Goal: Transaction & Acquisition: Purchase product/service

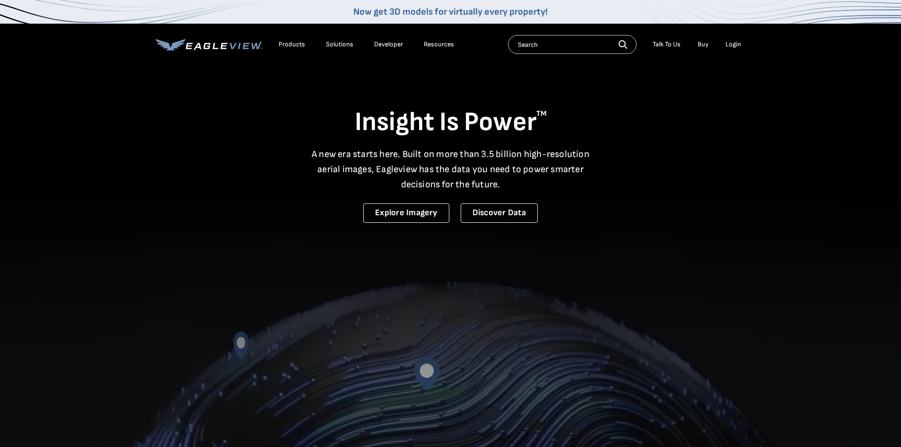
drag, startPoint x: 0, startPoint y: 0, endPoint x: 739, endPoint y: 46, distance: 740.0
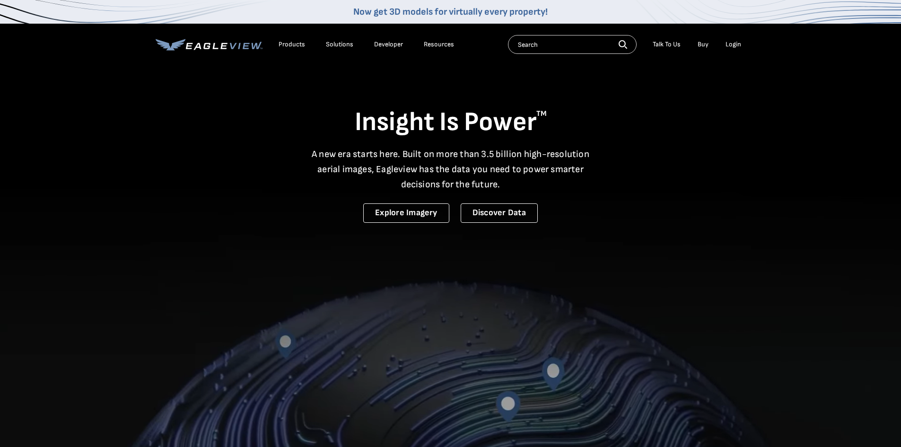
click at [739, 46] on div "Login" at bounding box center [733, 44] width 16 height 9
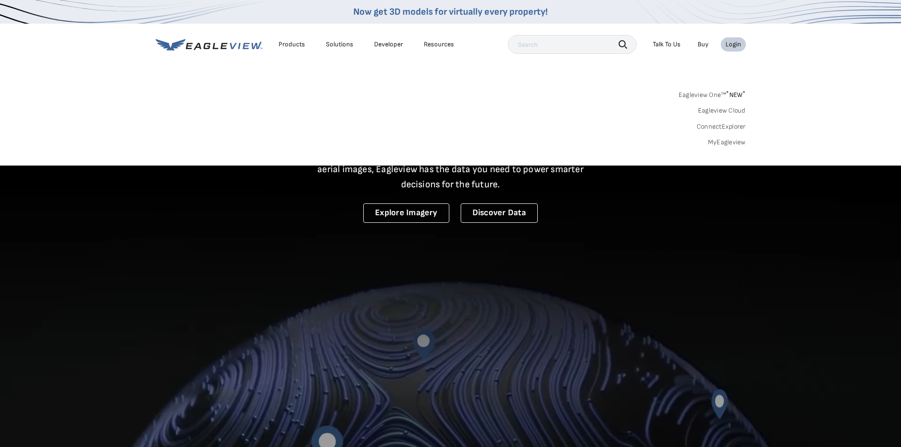
click at [736, 140] on link "MyEagleview" at bounding box center [727, 142] width 38 height 9
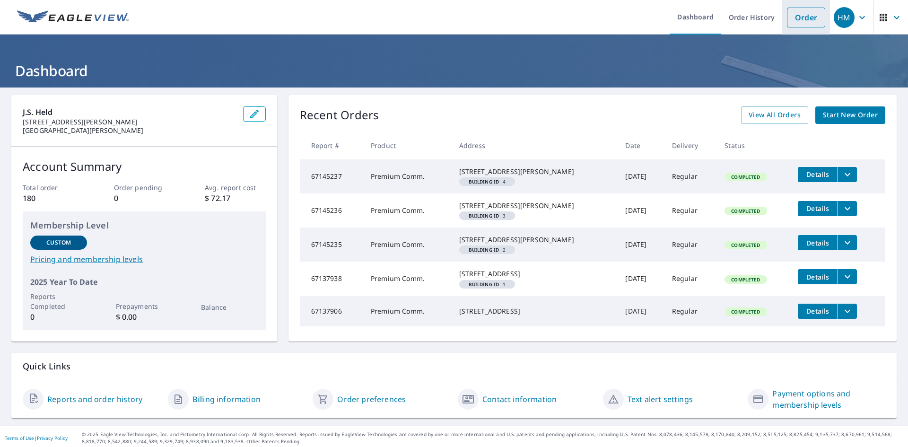
click at [798, 17] on link "Order" at bounding box center [806, 18] width 38 height 20
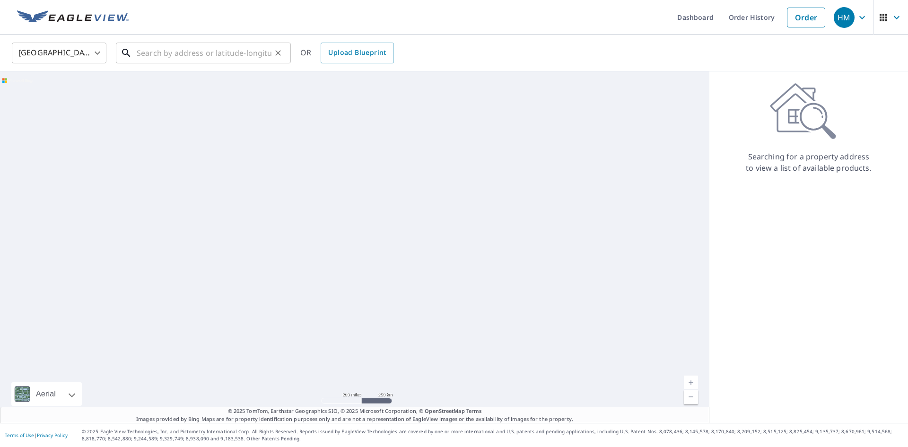
click at [164, 55] on input "text" at bounding box center [204, 53] width 135 height 26
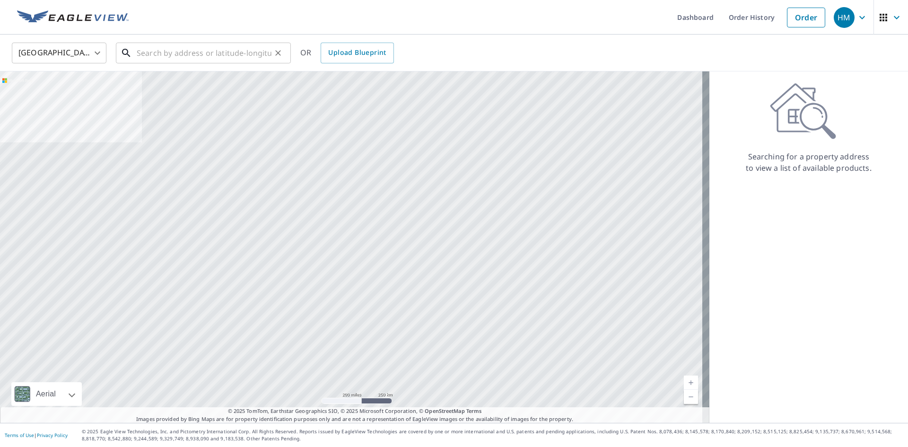
click at [200, 51] on input "text" at bounding box center [204, 53] width 135 height 26
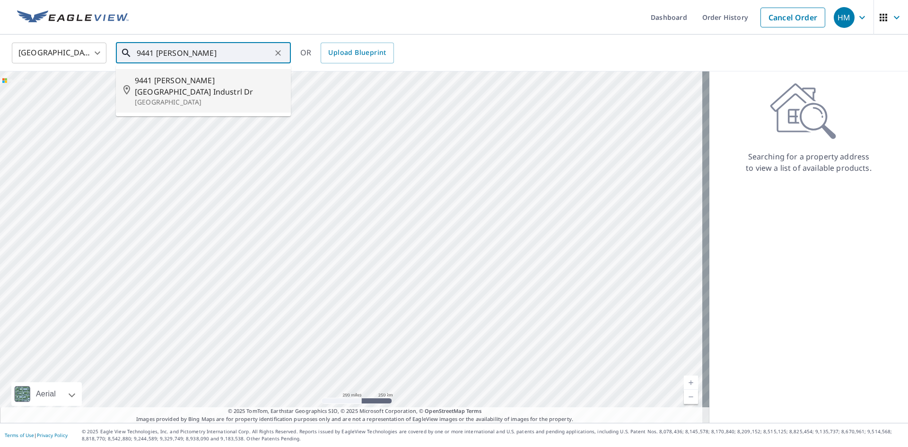
click at [210, 75] on span "9441 Dielman Rock Island Industrl Dr" at bounding box center [209, 86] width 148 height 23
type input "9441 Dielman Rock Island Industrl Dr Saint Louis, MO 63132"
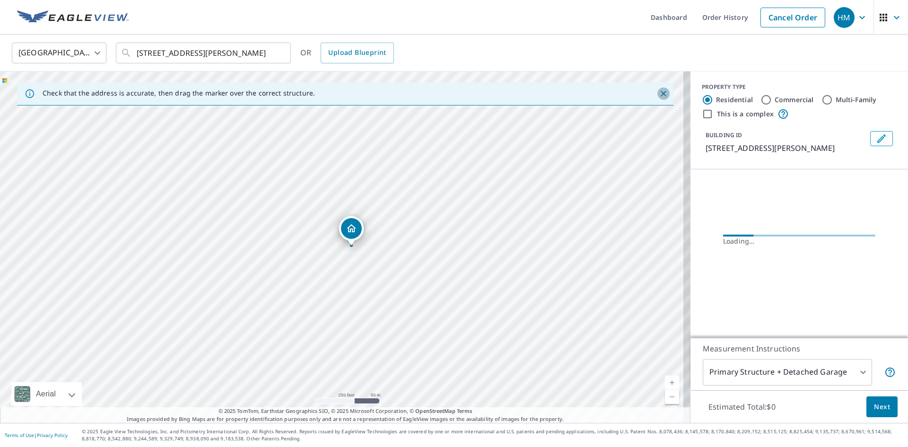
drag, startPoint x: 659, startPoint y: 96, endPoint x: 629, endPoint y: 108, distance: 32.8
click at [659, 95] on icon "Close" at bounding box center [663, 93] width 9 height 9
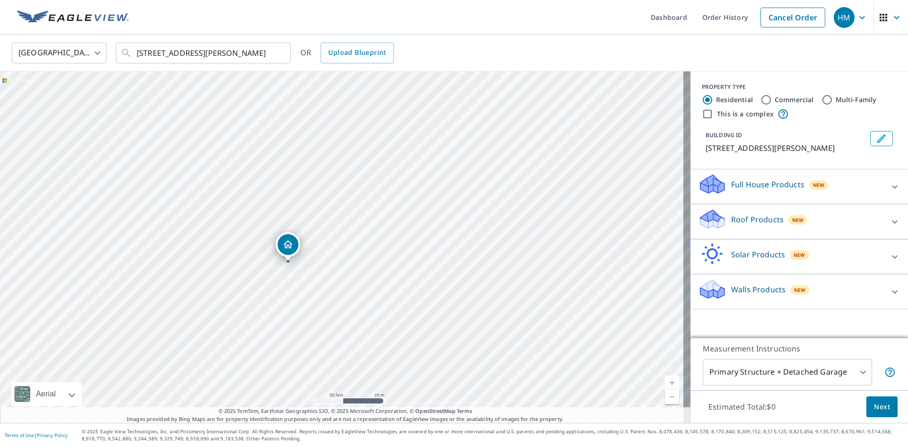
drag, startPoint x: 343, startPoint y: 229, endPoint x: 289, endPoint y: 245, distance: 56.1
drag, startPoint x: 341, startPoint y: 227, endPoint x: 343, endPoint y: 193, distance: 34.1
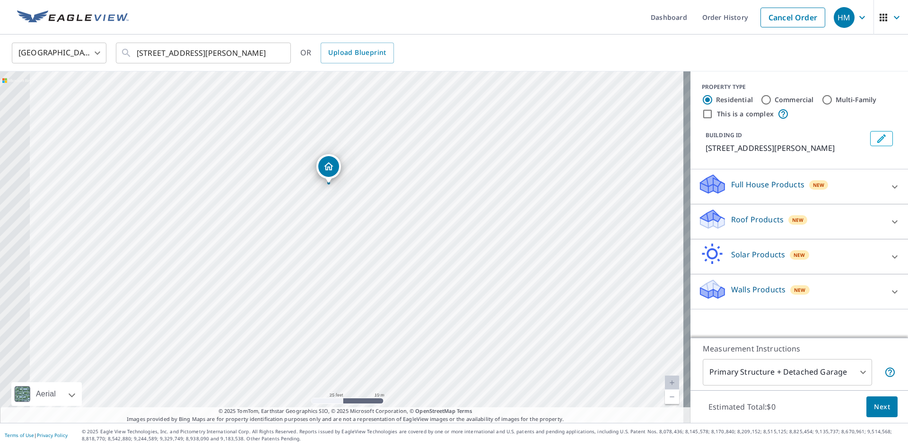
drag, startPoint x: 654, startPoint y: 292, endPoint x: 650, endPoint y: 255, distance: 36.7
click at [650, 255] on div "9447 Dielman Rock Island Industrl Dr Saint Louis, MO 63132" at bounding box center [345, 246] width 690 height 351
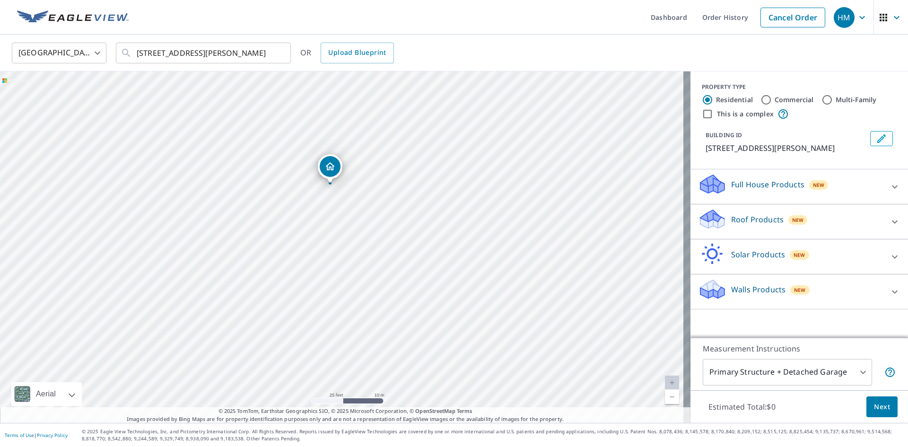
click at [746, 225] on p "Roof Products" at bounding box center [757, 219] width 52 height 11
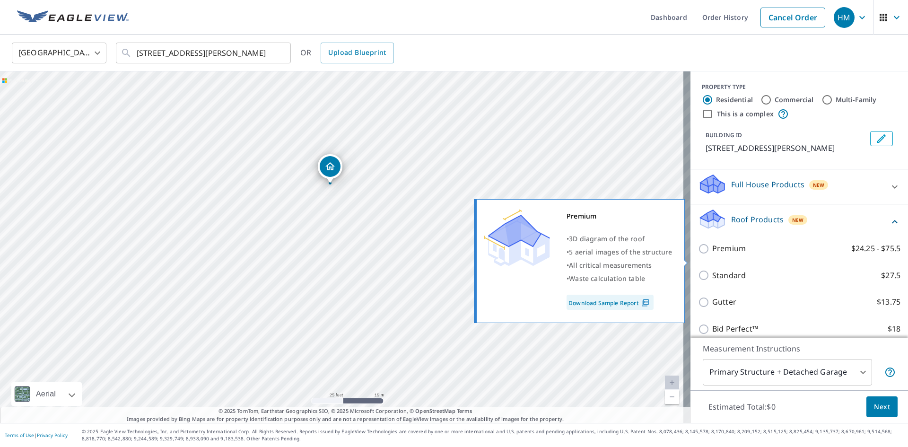
click at [723, 254] on p "Premium" at bounding box center [729, 249] width 34 height 12
click at [712, 254] on input "Premium $24.25 - $75.5" at bounding box center [705, 248] width 14 height 11
checkbox input "true"
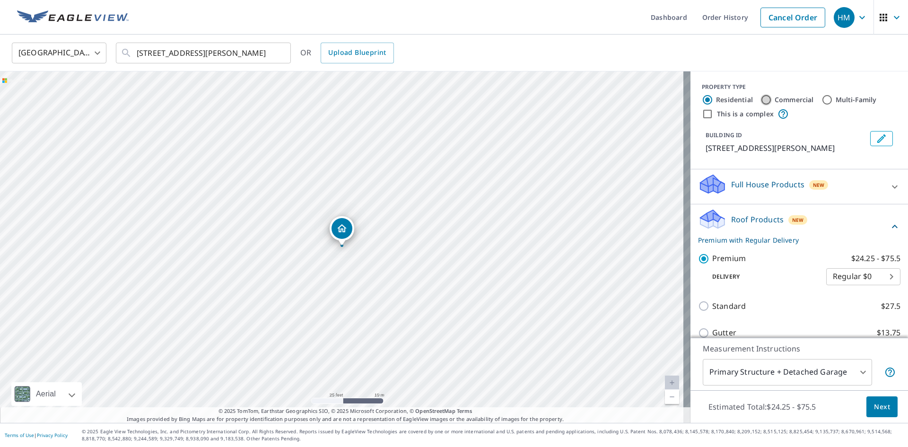
click at [760, 102] on input "Commercial" at bounding box center [765, 99] width 11 height 11
radio input "true"
type input "4"
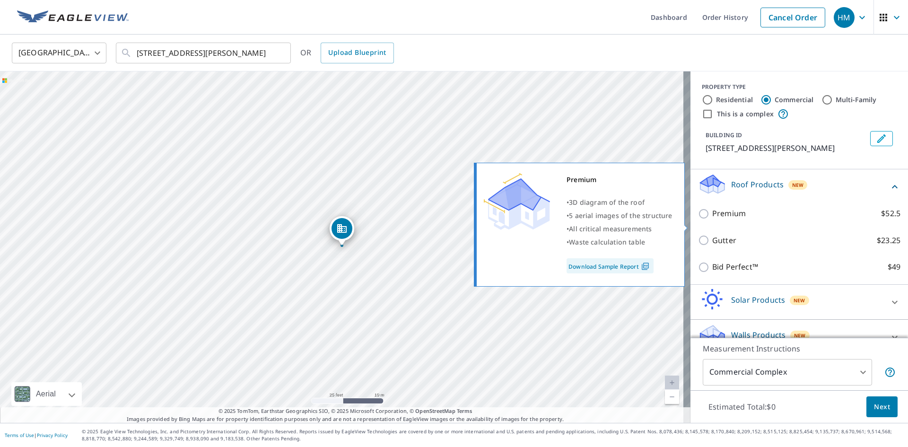
click at [720, 219] on p "Premium" at bounding box center [729, 214] width 34 height 12
click at [712, 219] on input "Premium $52.5" at bounding box center [705, 213] width 14 height 11
checkbox input "true"
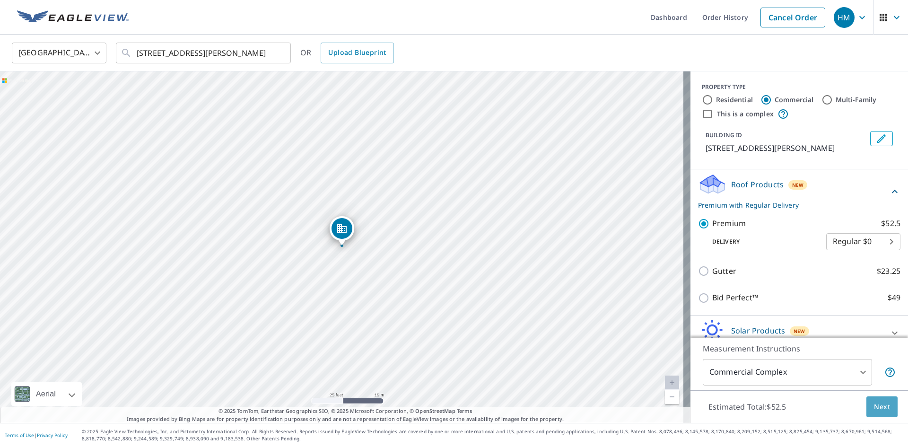
click at [877, 406] on span "Next" at bounding box center [882, 407] width 16 height 12
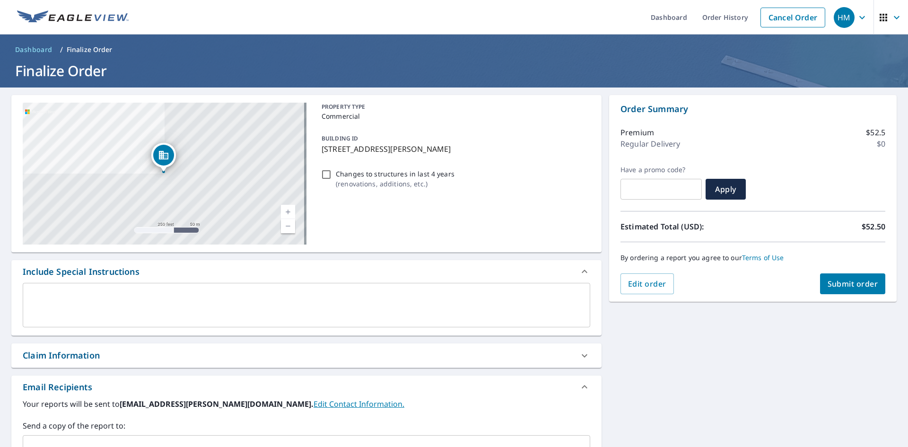
click at [849, 284] on span "Submit order" at bounding box center [853, 284] width 51 height 10
